Goal: Contribute content

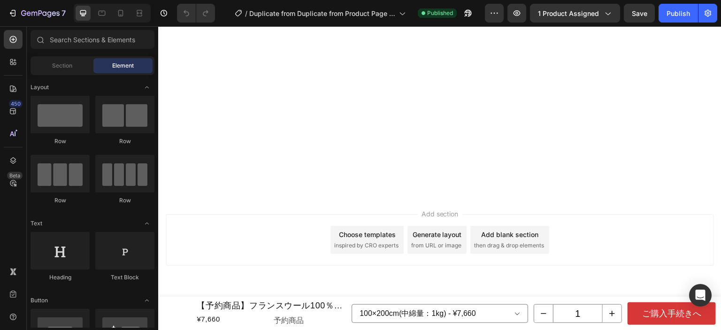
scroll to position [8665, 0]
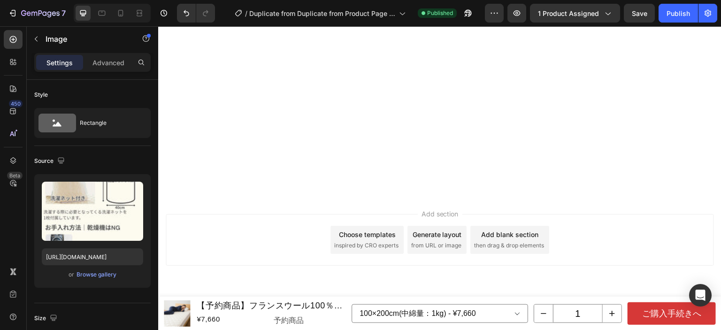
scroll to position [9008, 0]
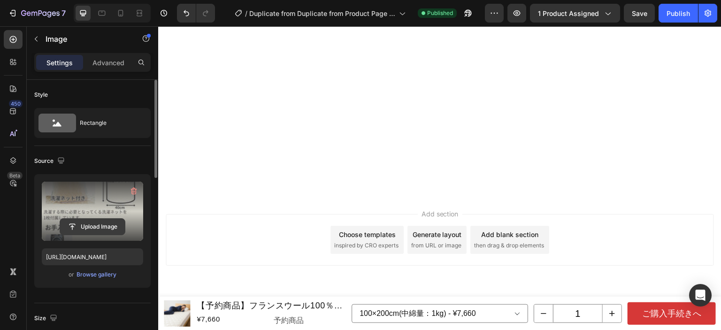
click at [82, 224] on input "file" at bounding box center [92, 227] width 65 height 16
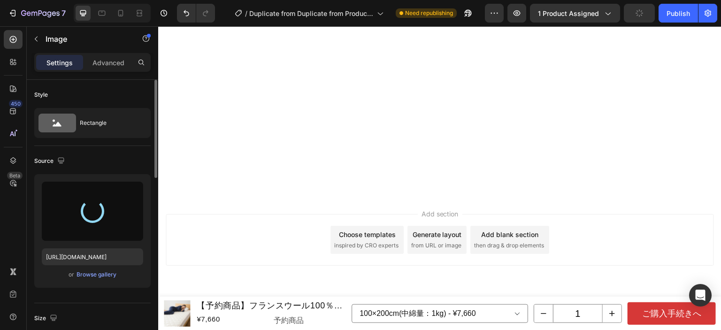
type input "[URL][DOMAIN_NAME]"
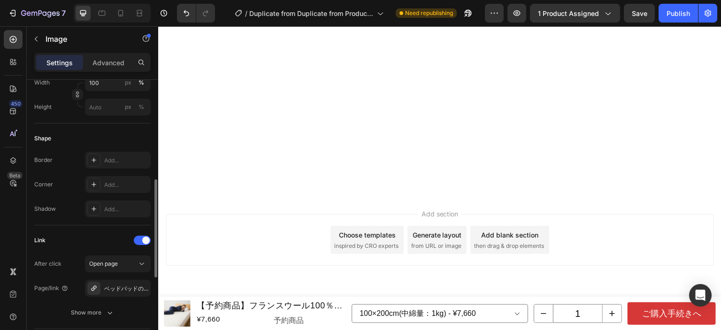
scroll to position [375, 0]
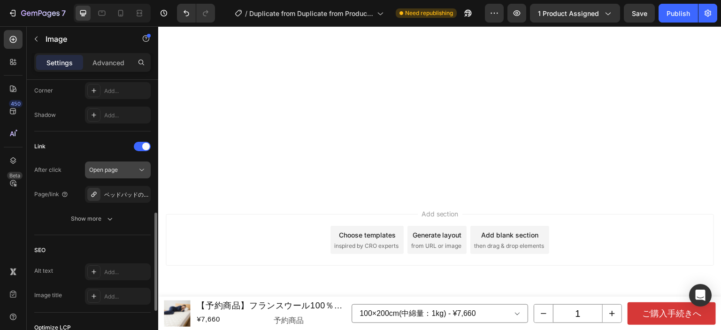
click at [131, 170] on div "Open page" at bounding box center [113, 170] width 48 height 8
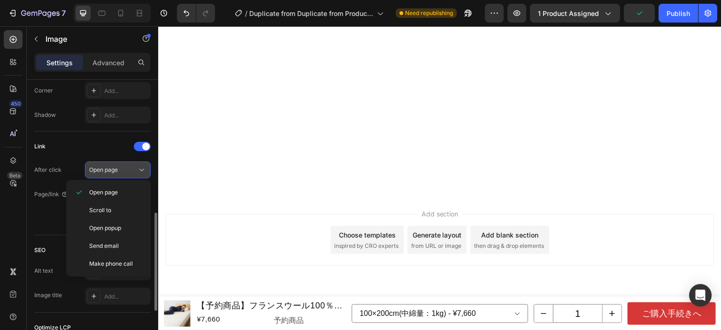
click at [131, 170] on div "Open page" at bounding box center [113, 170] width 48 height 8
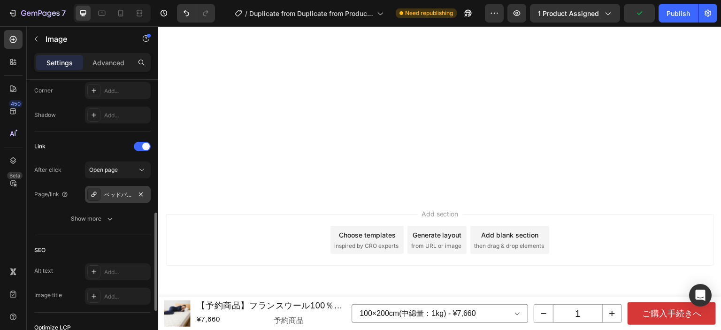
click at [127, 191] on div "ベッドパッドのお手入れ方法ガイド<洗濯機の目安も書いてあるよ>" at bounding box center [117, 195] width 27 height 8
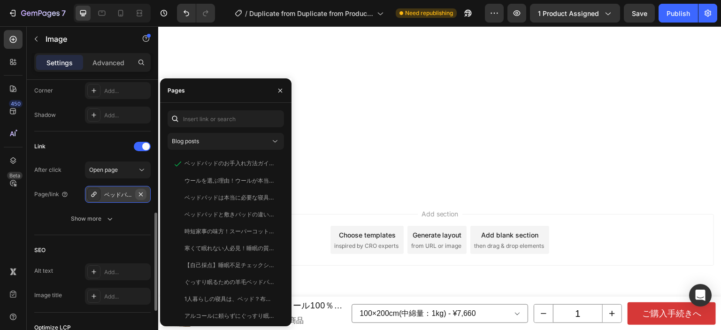
click at [142, 192] on icon "button" at bounding box center [141, 194] width 4 height 4
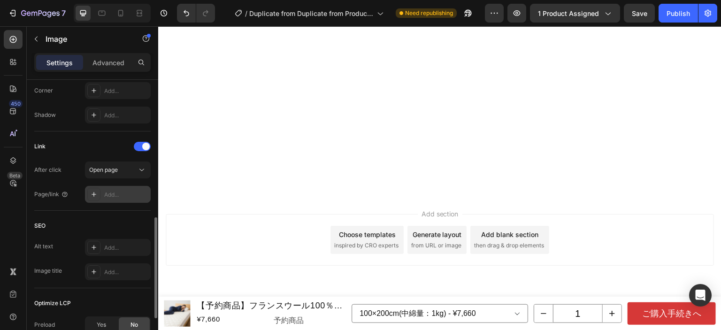
scroll to position [9101, 0]
click at [118, 193] on div "Add..." at bounding box center [126, 195] width 44 height 8
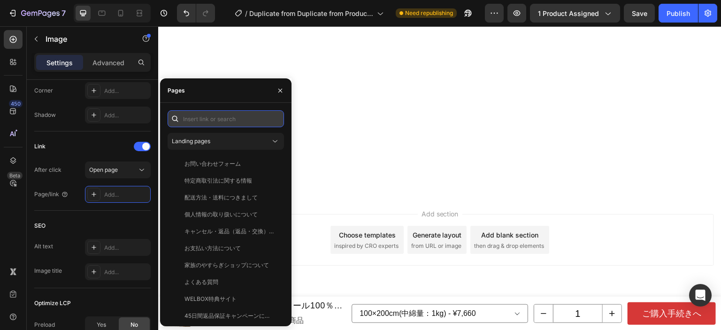
click at [207, 119] on input "text" at bounding box center [226, 118] width 116 height 17
paste input "[URL][DOMAIN_NAME]"
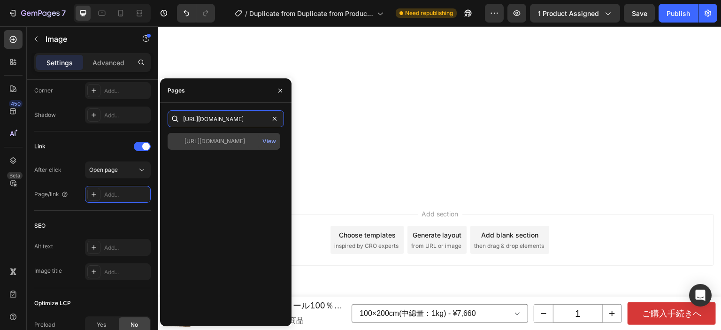
type input "[URL][DOMAIN_NAME]"
click at [218, 142] on div "[URL][DOMAIN_NAME]" at bounding box center [214, 141] width 61 height 8
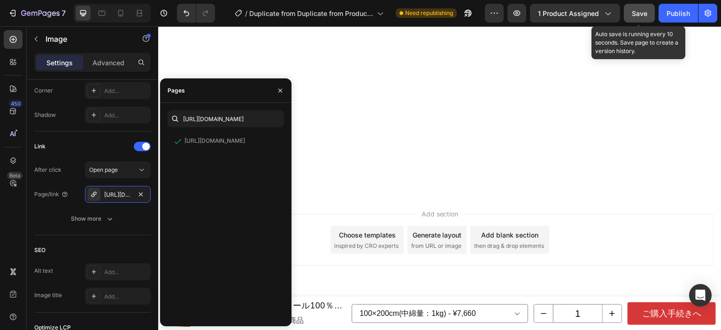
click at [630, 13] on button "Save" at bounding box center [639, 13] width 31 height 19
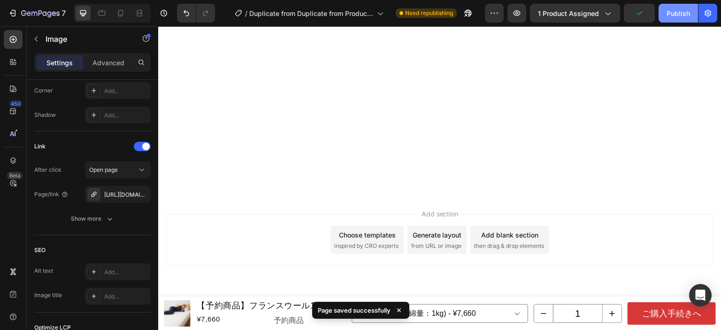
click at [676, 15] on div "Publish" at bounding box center [677, 13] width 23 height 10
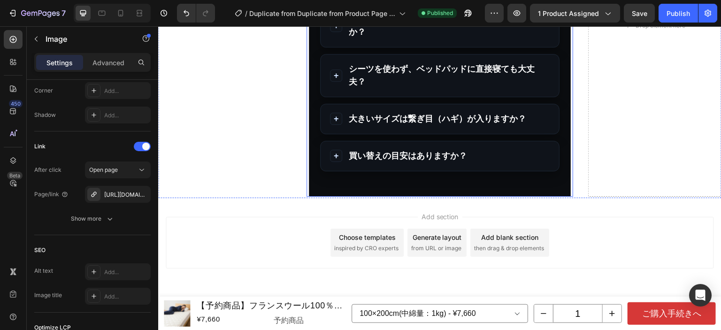
scroll to position [10474, 0]
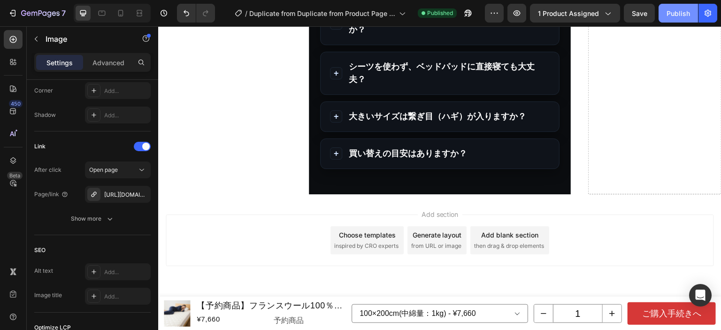
click at [673, 15] on div "Publish" at bounding box center [677, 13] width 23 height 10
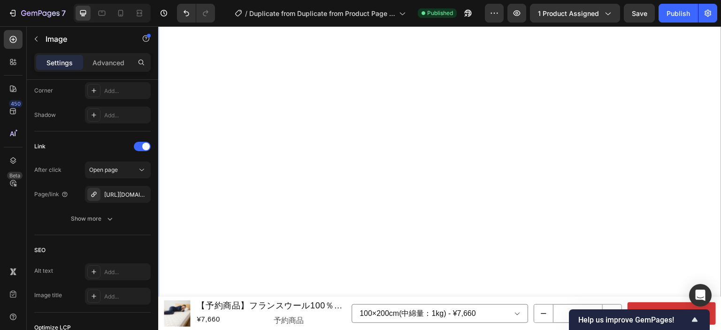
scroll to position [1990, 0]
